Goal: Task Accomplishment & Management: Manage account settings

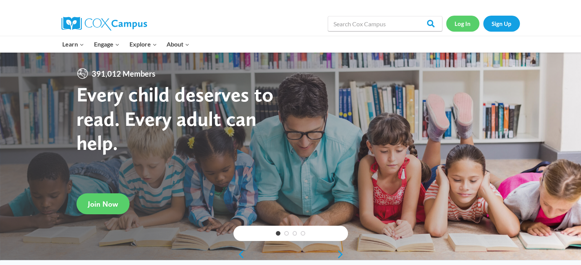
click at [462, 24] on link "Log In" at bounding box center [462, 24] width 33 height 16
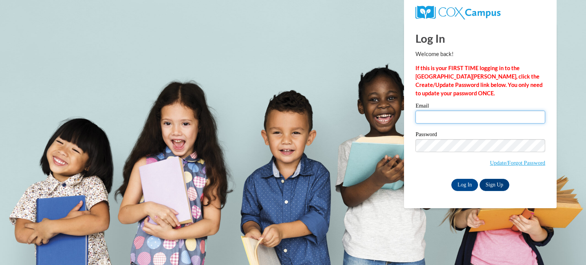
click at [432, 116] on input "Email" at bounding box center [481, 117] width 130 height 13
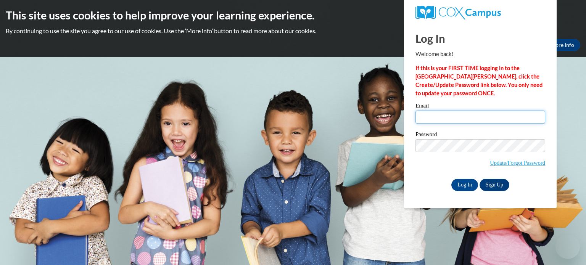
type input "jkamakia@kusd.edu"
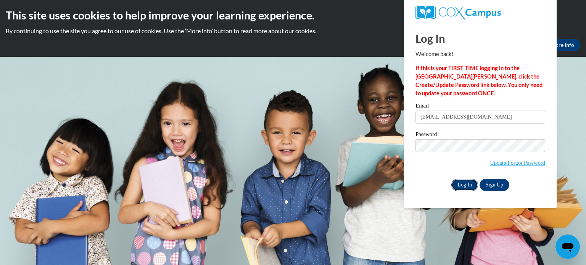
click at [467, 183] on input "Log In" at bounding box center [465, 185] width 27 height 12
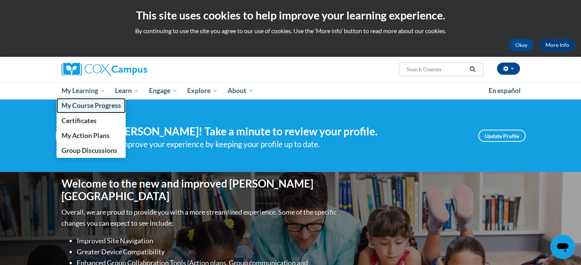
click at [96, 104] on span "My Course Progress" at bounding box center [91, 106] width 60 height 8
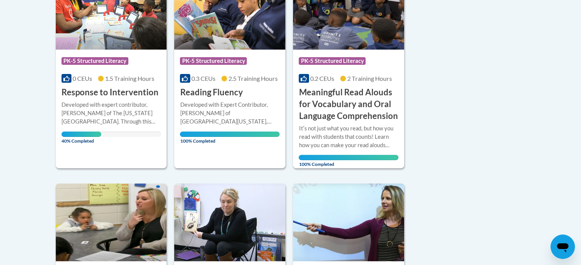
scroll to position [224, 0]
